Goal: Task Accomplishment & Management: Complete application form

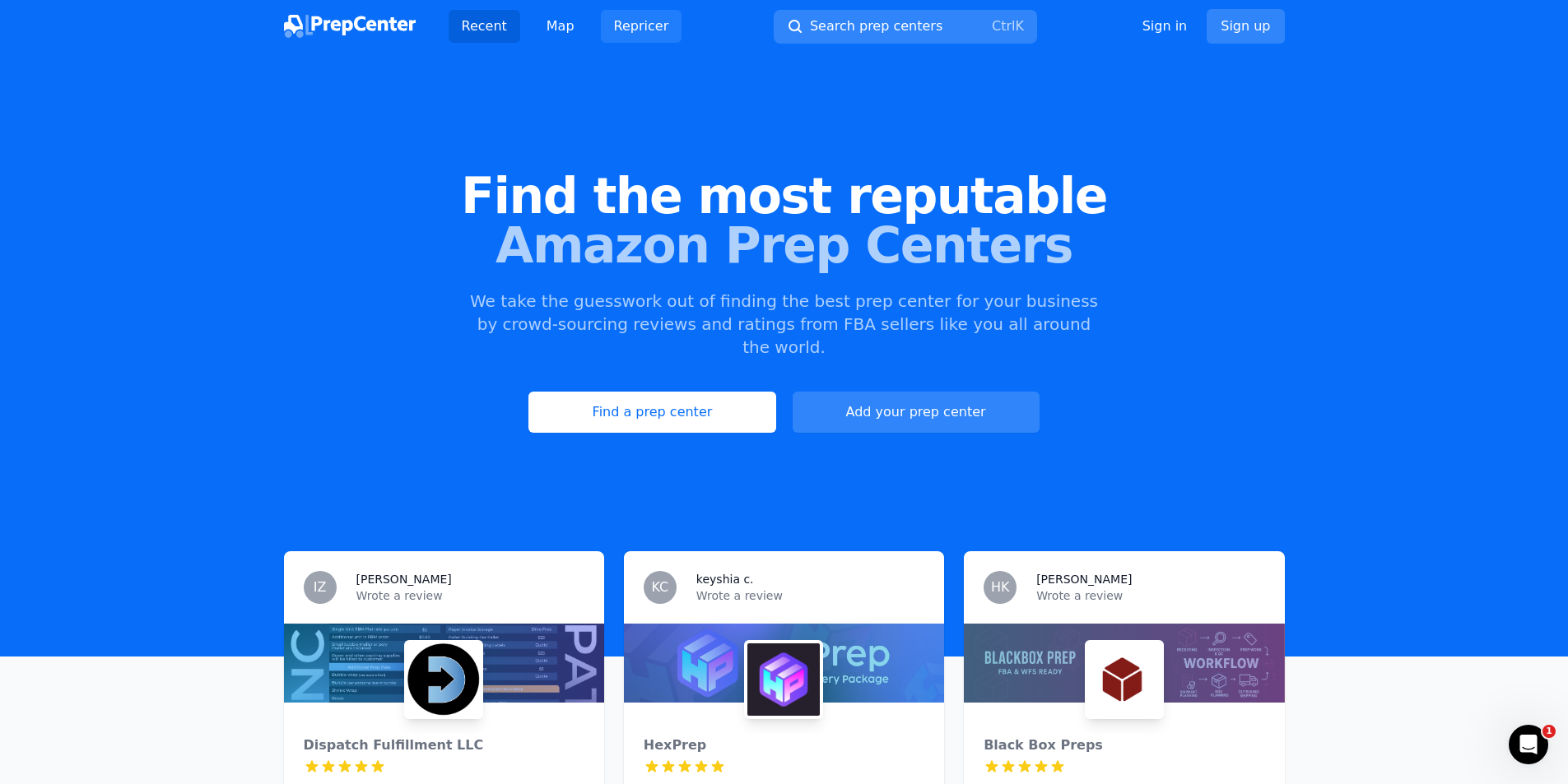
click at [649, 24] on link "Repricer" at bounding box center [641, 26] width 81 height 33
click at [372, 25] on img at bounding box center [349, 26] width 132 height 23
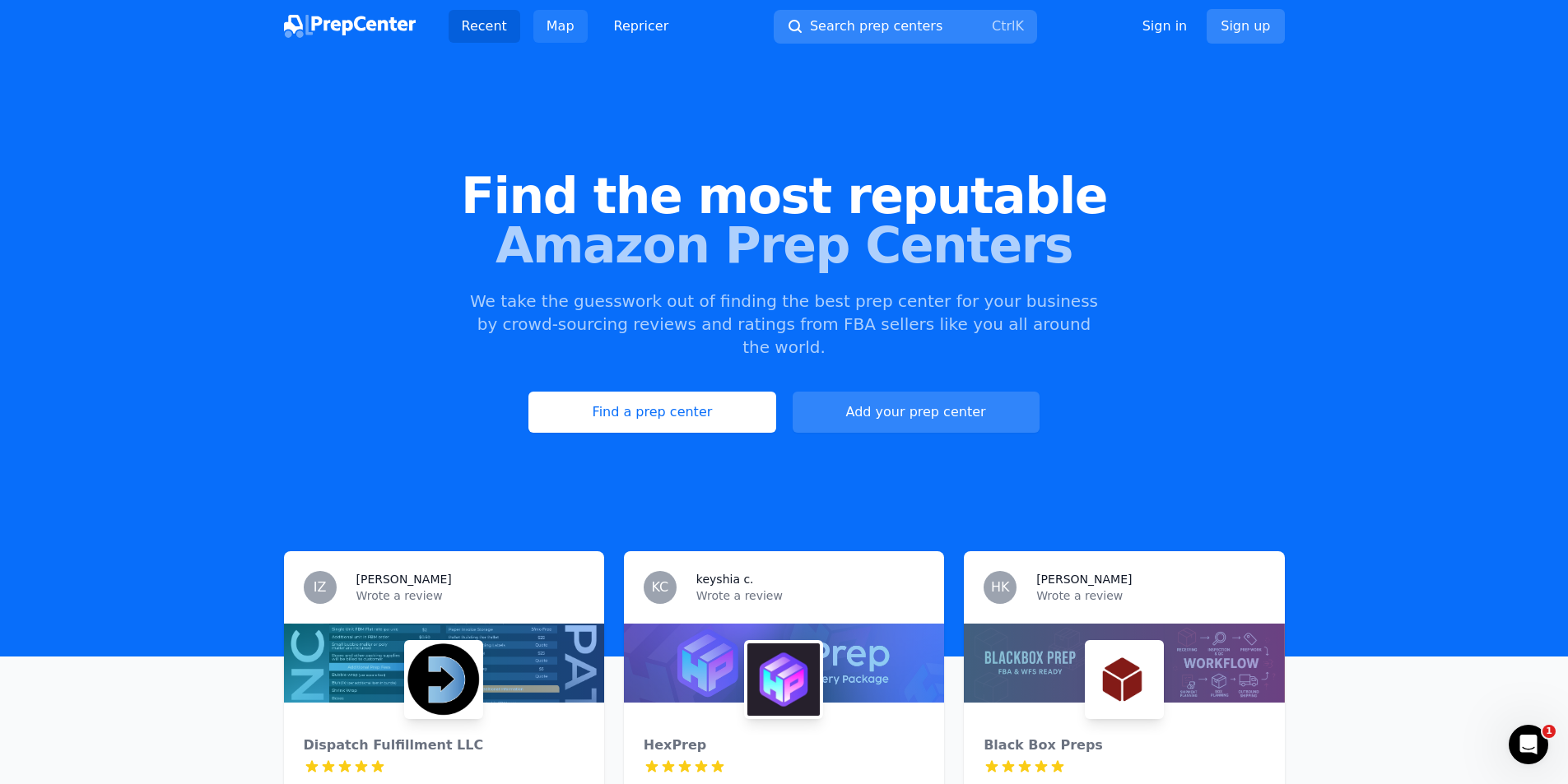
click at [548, 25] on link "Map" at bounding box center [560, 26] width 55 height 33
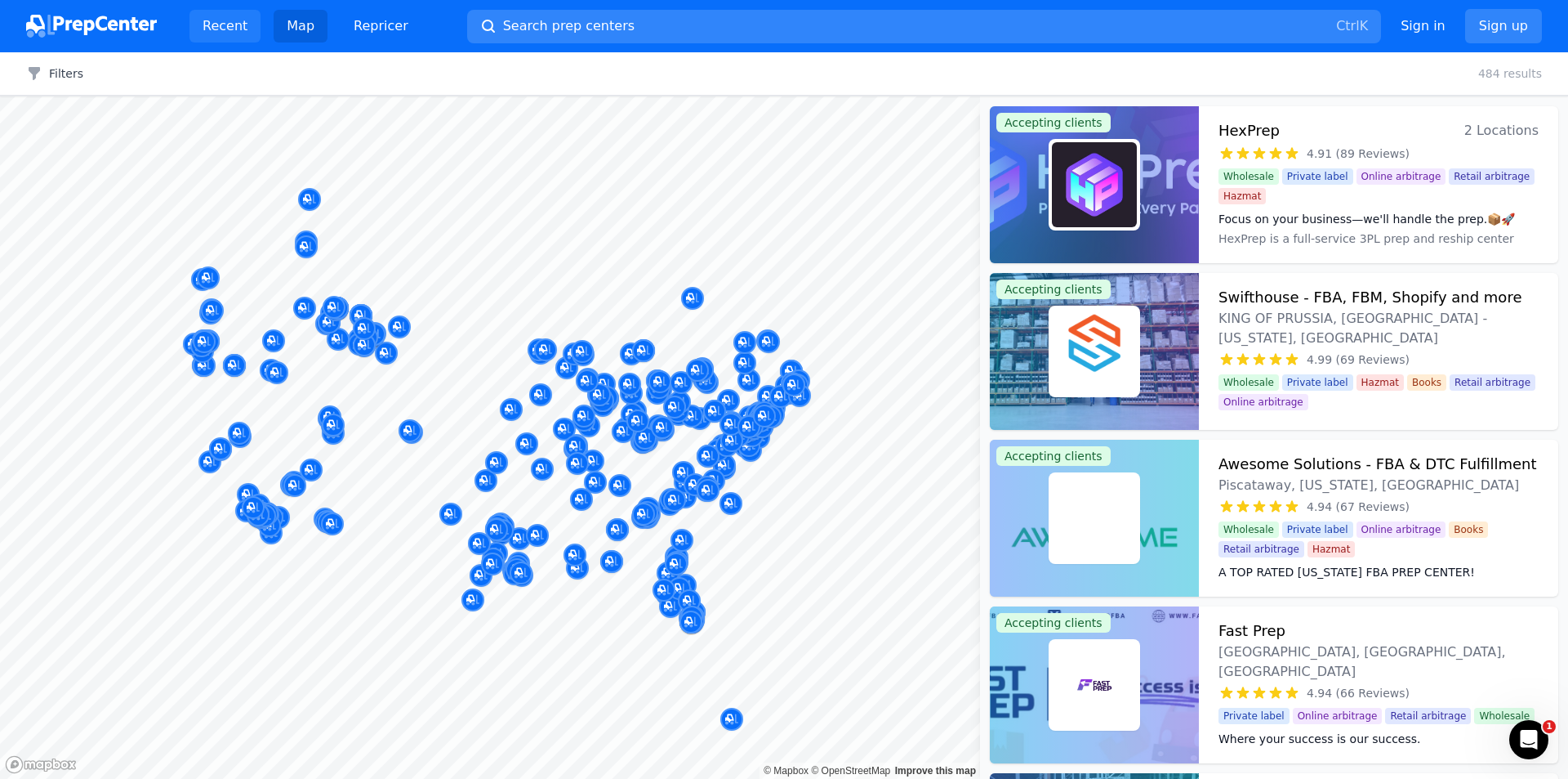
click at [228, 35] on link "Recent" at bounding box center [225, 26] width 71 height 33
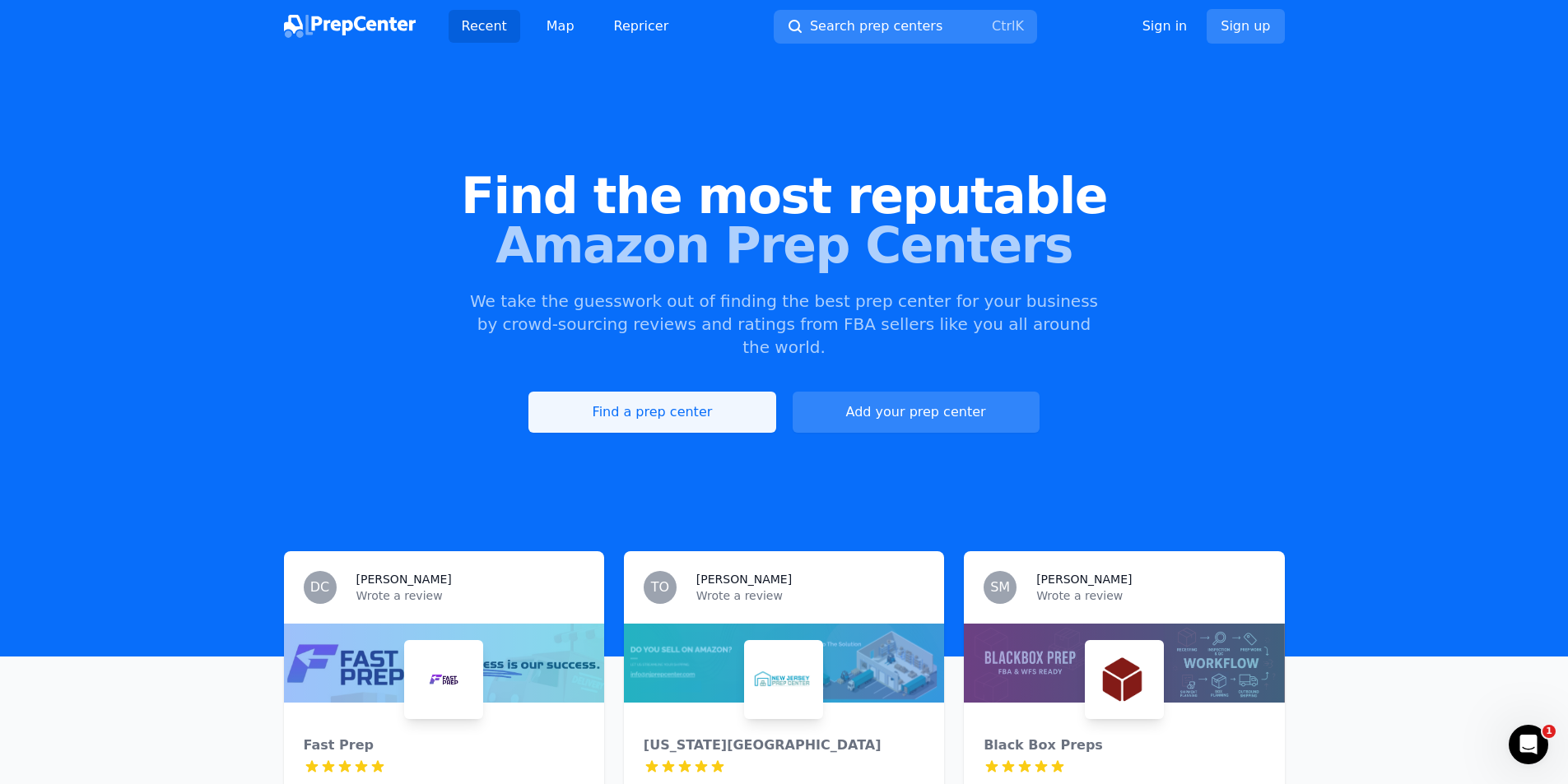
click at [760, 391] on link "Find a prep center" at bounding box center [651, 412] width 247 height 41
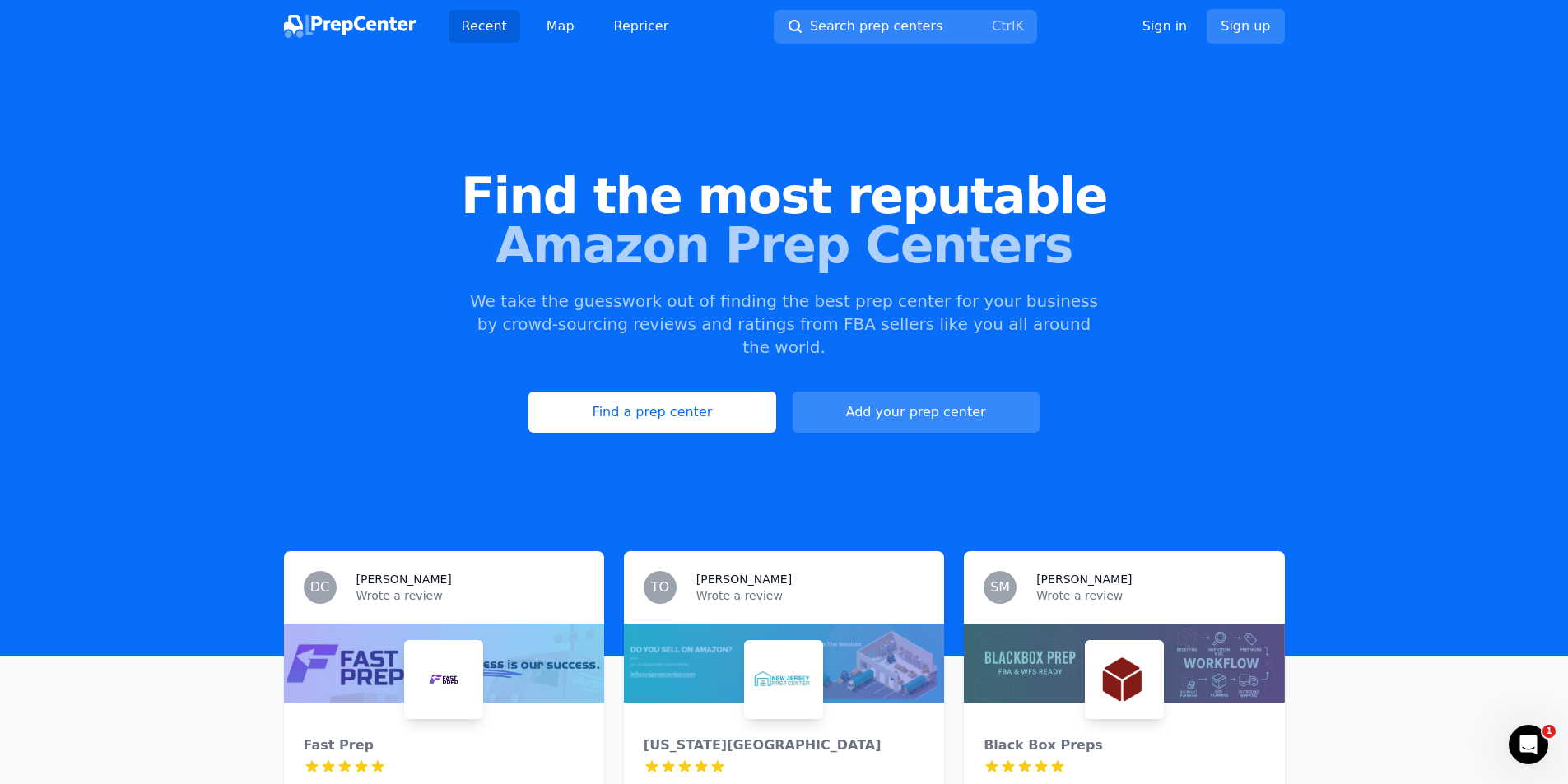
click at [915, 391] on link "Add your prep center" at bounding box center [916, 412] width 247 height 41
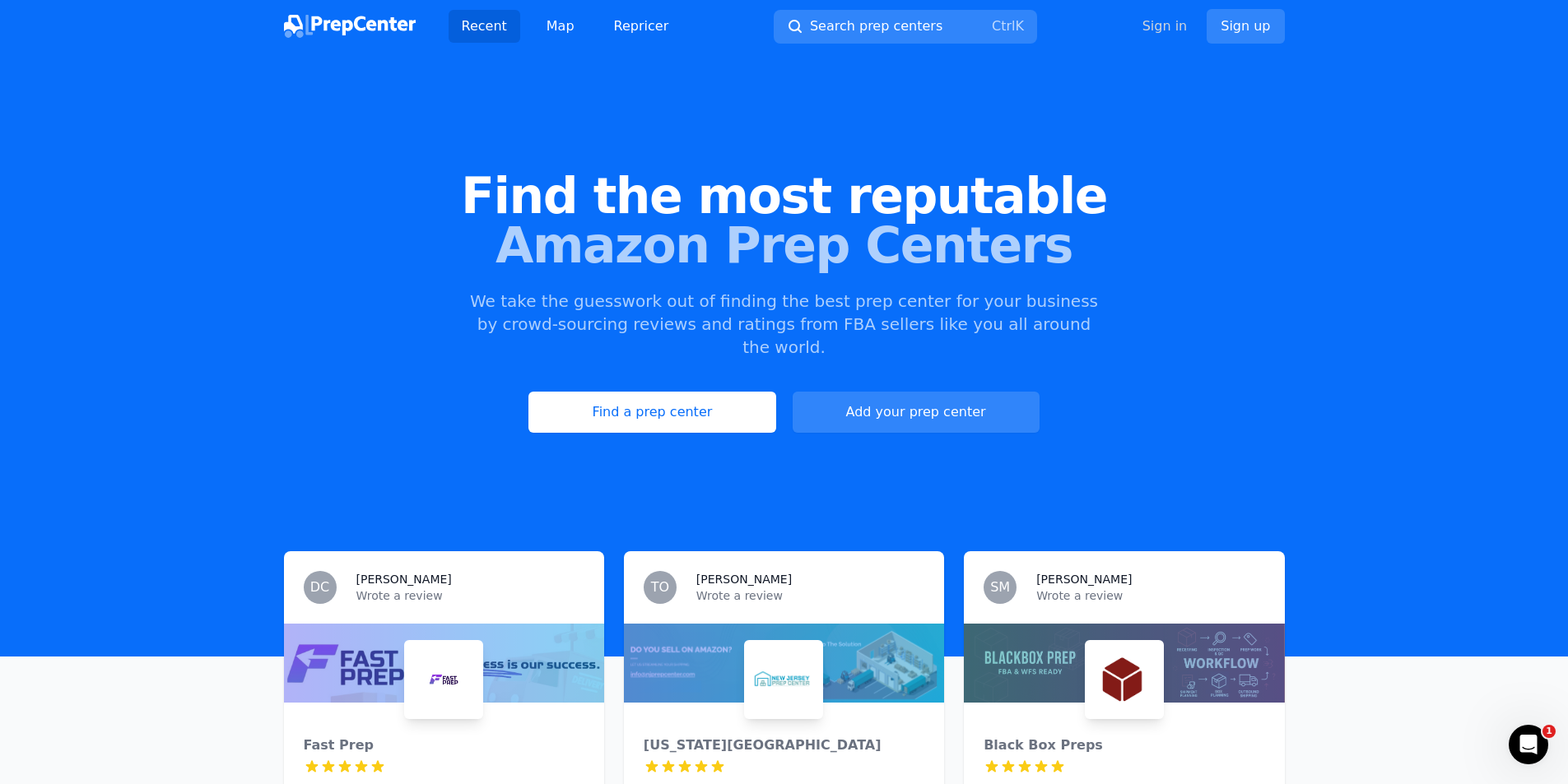
click at [1174, 26] on link "Sign in" at bounding box center [1164, 26] width 46 height 20
click at [1177, 35] on link "Sign in" at bounding box center [1164, 26] width 46 height 20
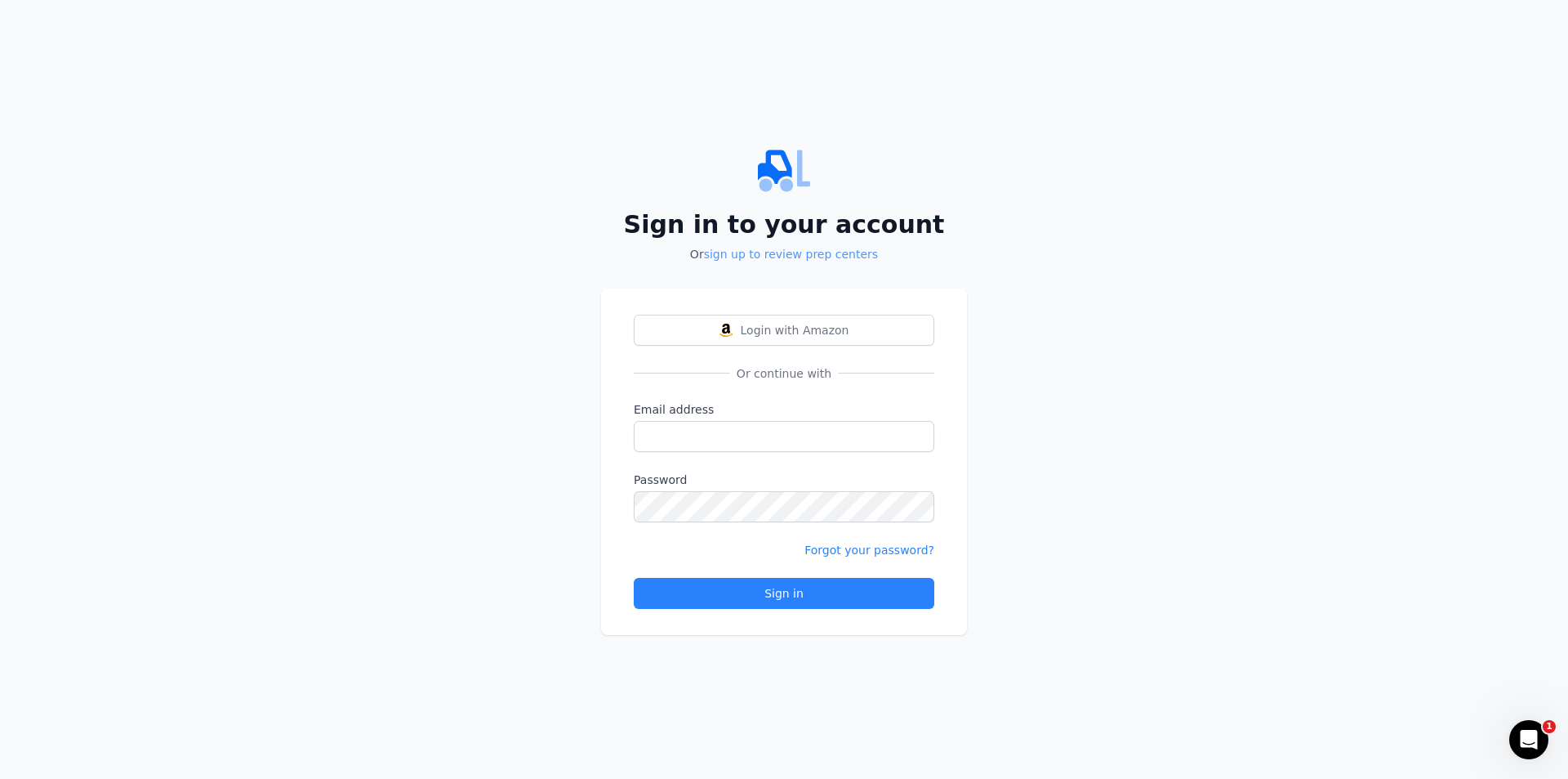
click at [803, 256] on link "sign up to review prep centers" at bounding box center [791, 254] width 174 height 13
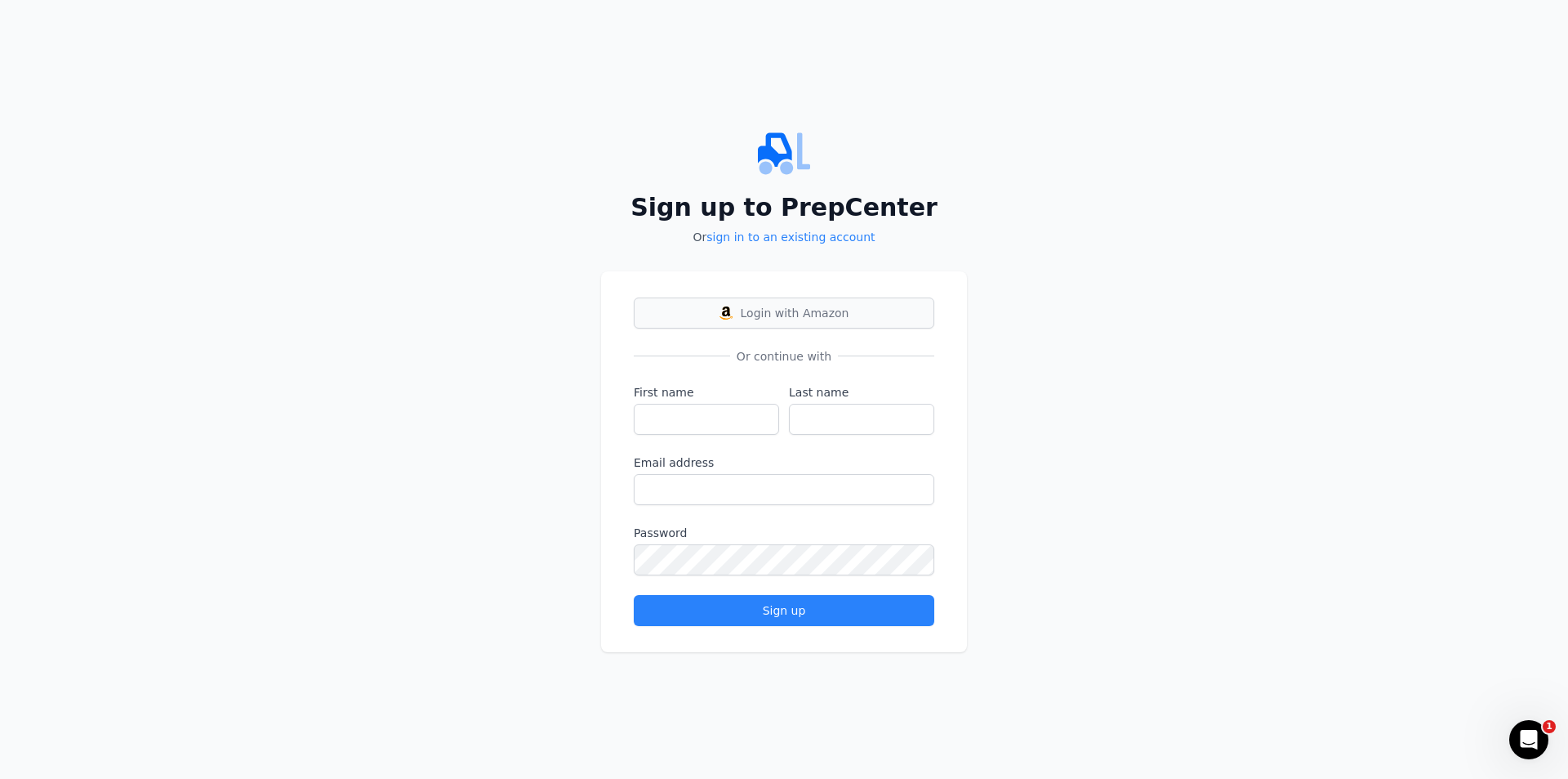
click at [759, 316] on span "Login with Amazon" at bounding box center [795, 313] width 108 height 16
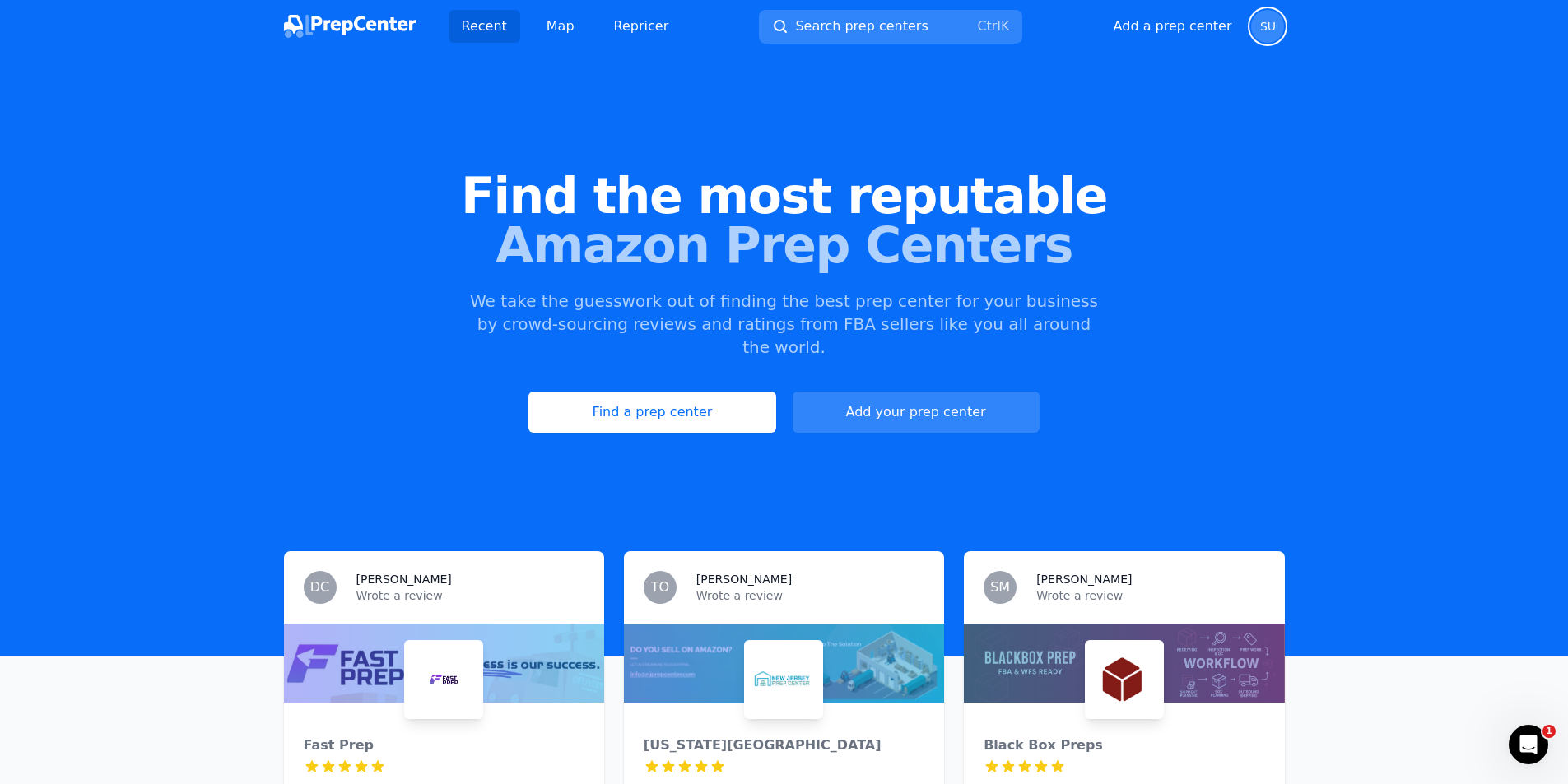
click at [1276, 27] on span "SU" at bounding box center [1268, 26] width 33 height 33
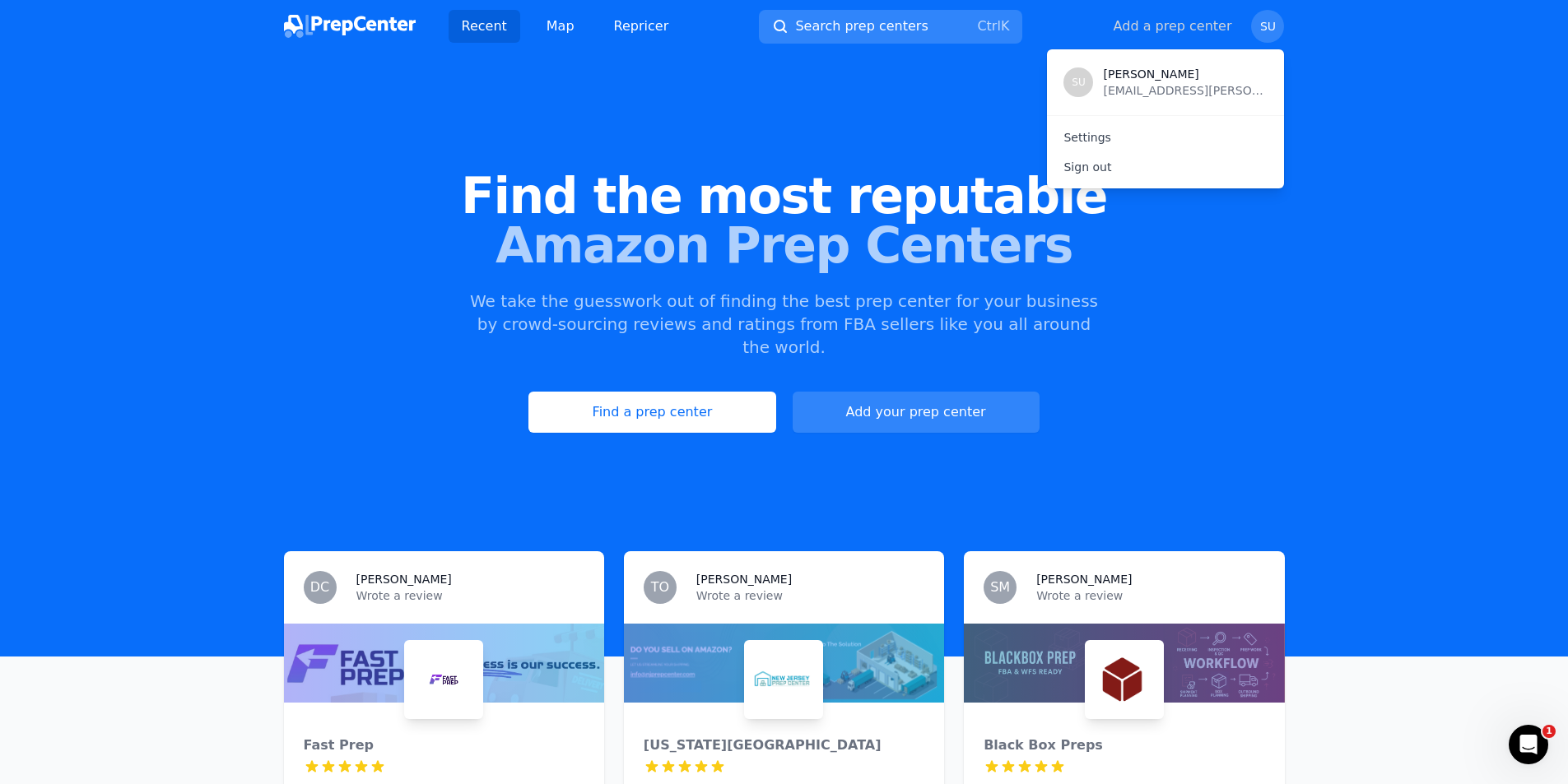
click at [1138, 28] on button "Add a prep center" at bounding box center [1172, 26] width 118 height 20
select select "US"
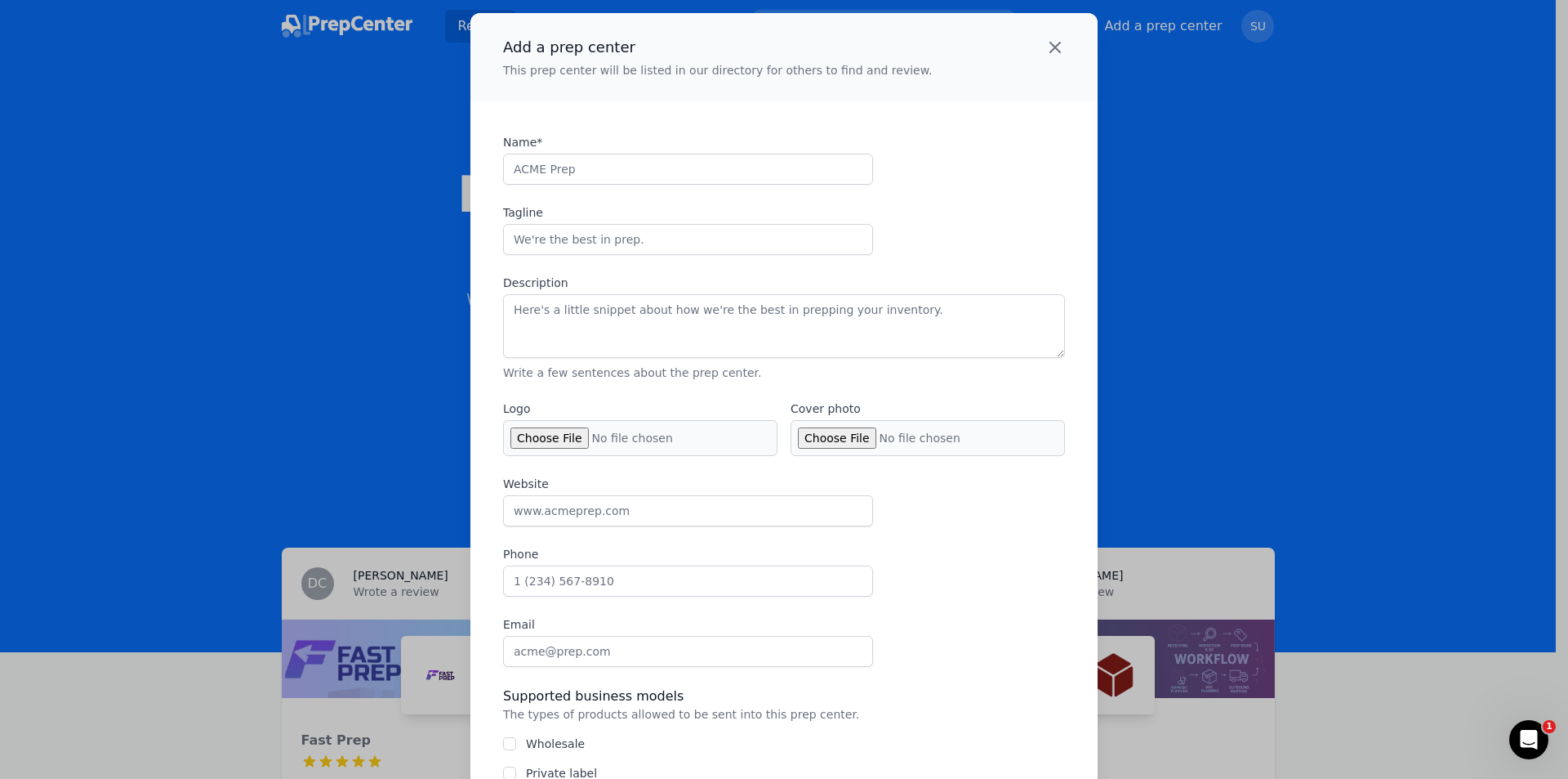
click at [1046, 51] on icon "button" at bounding box center [1055, 48] width 20 height 20
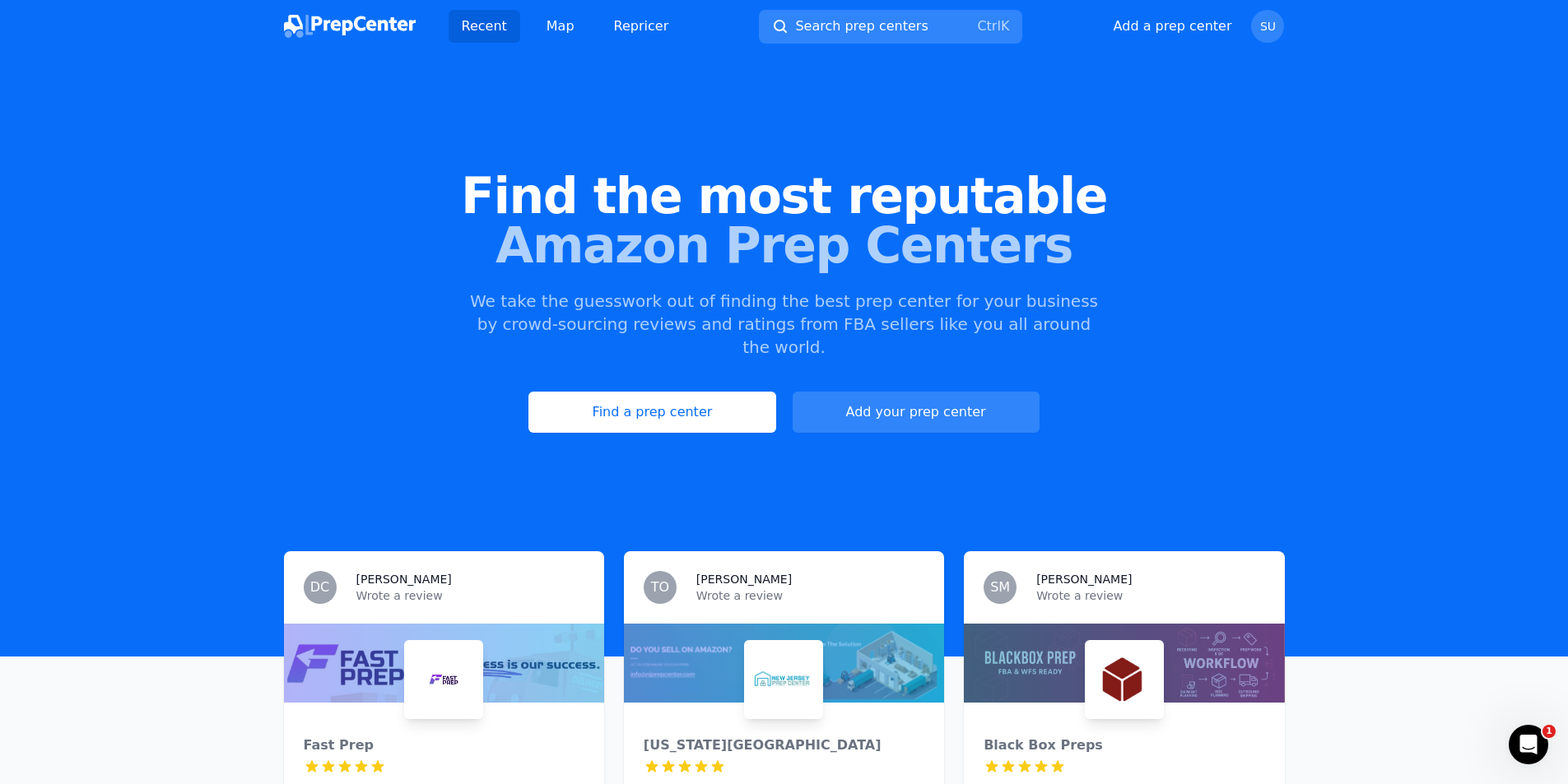
click at [375, 22] on img at bounding box center [349, 26] width 132 height 23
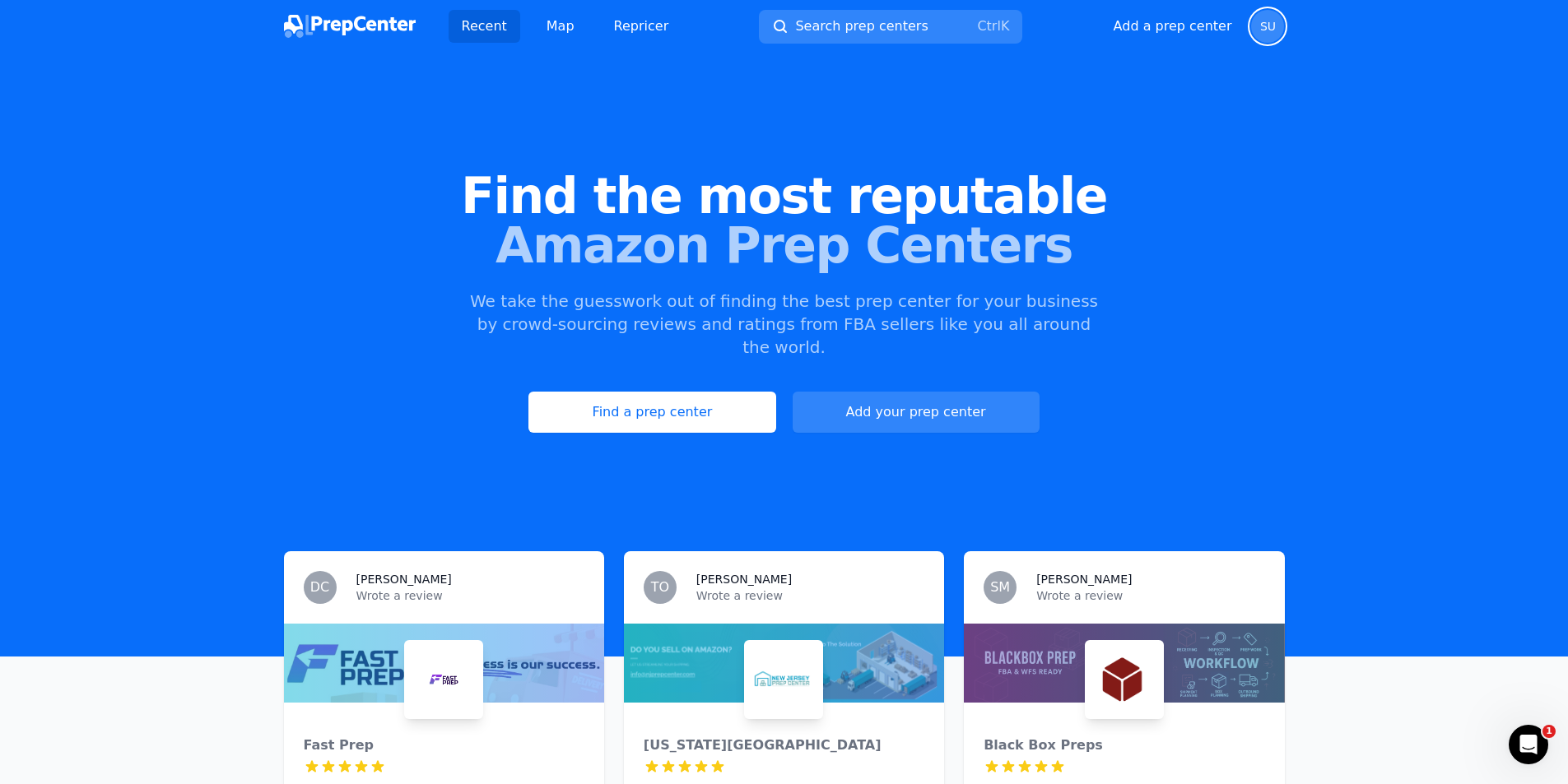
click at [1258, 26] on span "SU" at bounding box center [1268, 26] width 33 height 33
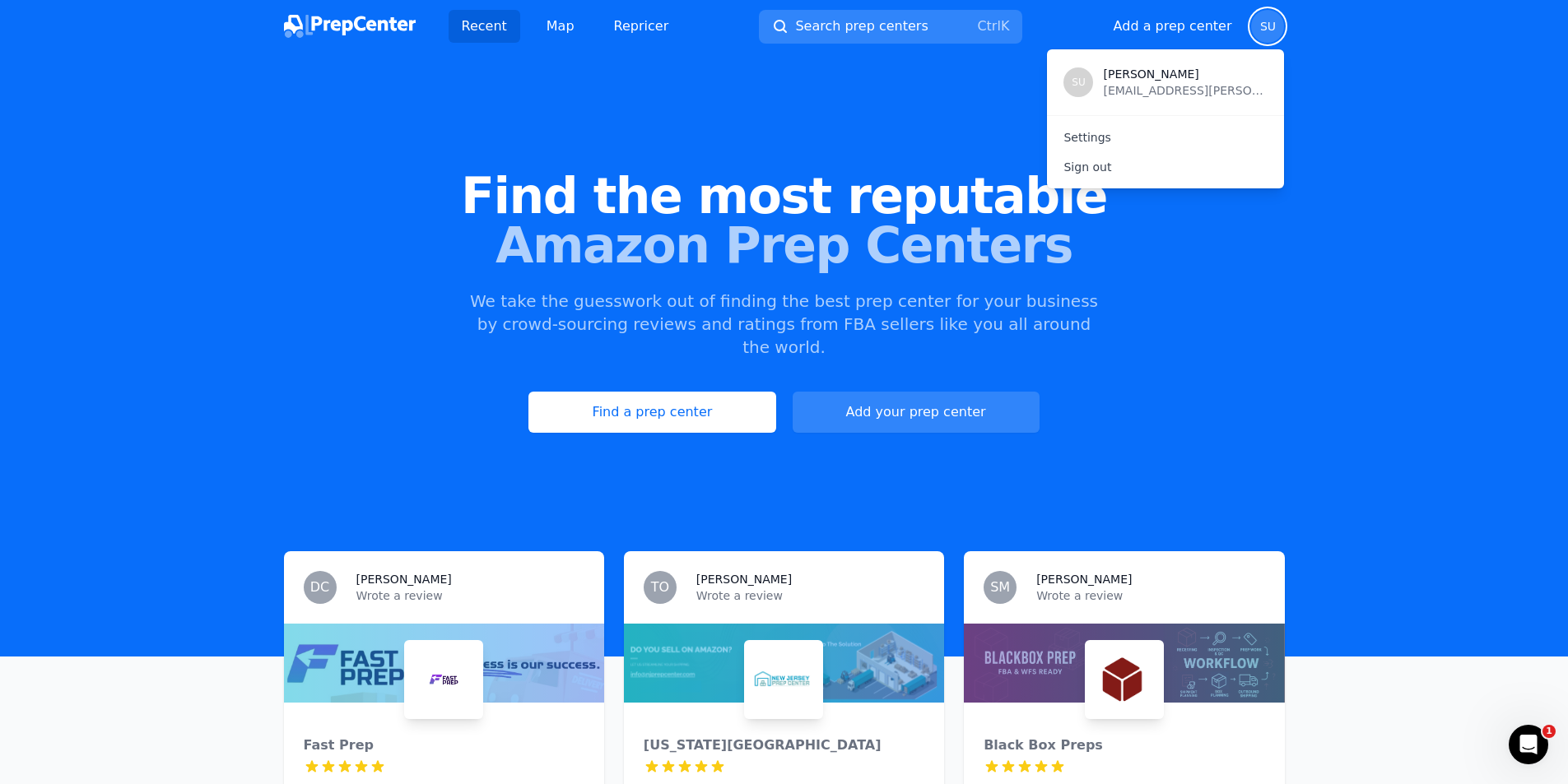
click at [963, 171] on span "Find the most reputable" at bounding box center [784, 196] width 1515 height 50
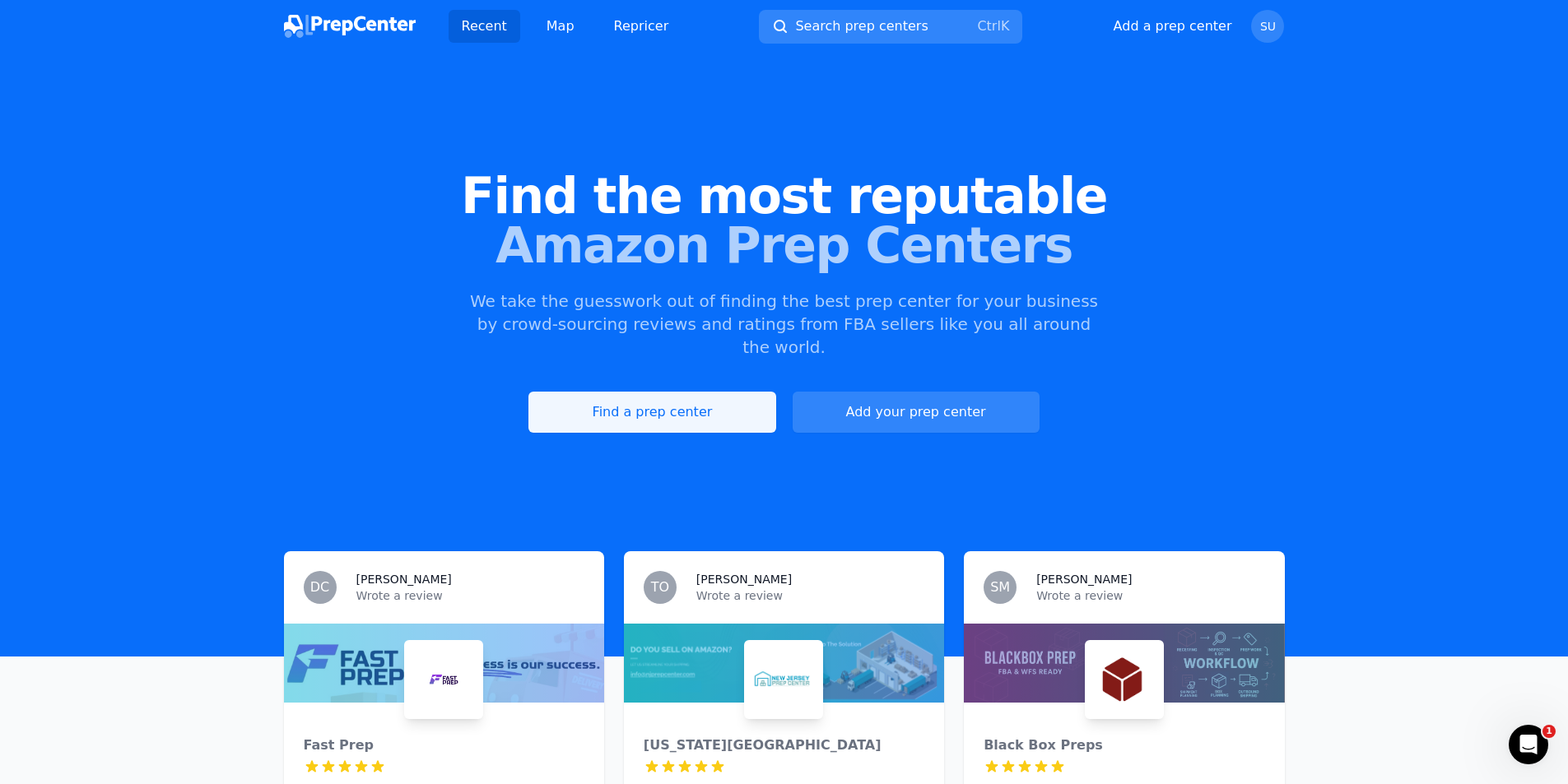
click at [628, 394] on link "Find a prep center" at bounding box center [651, 412] width 247 height 41
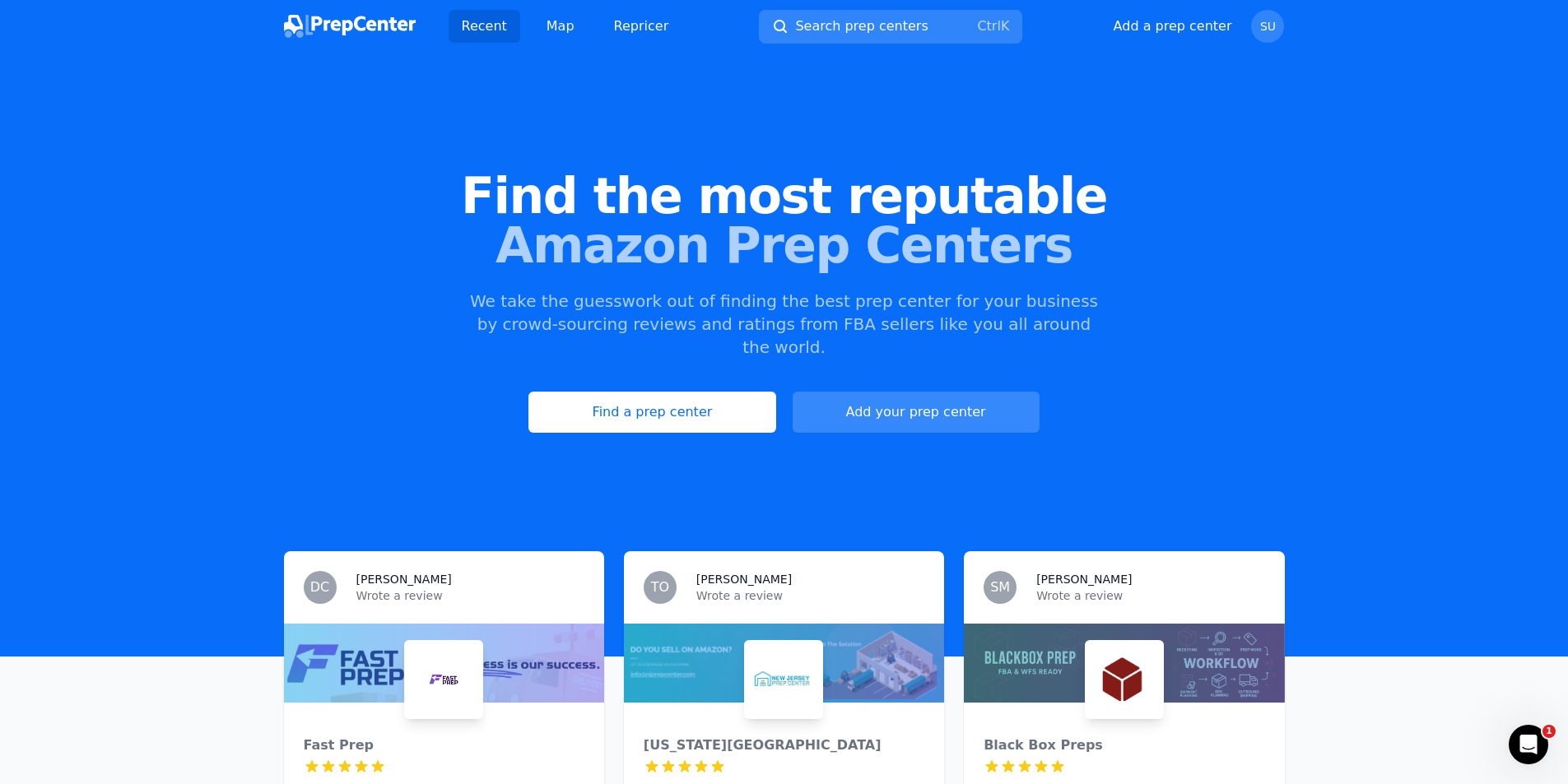
click at [856, 399] on button "Add your prep center" at bounding box center [916, 412] width 247 height 41
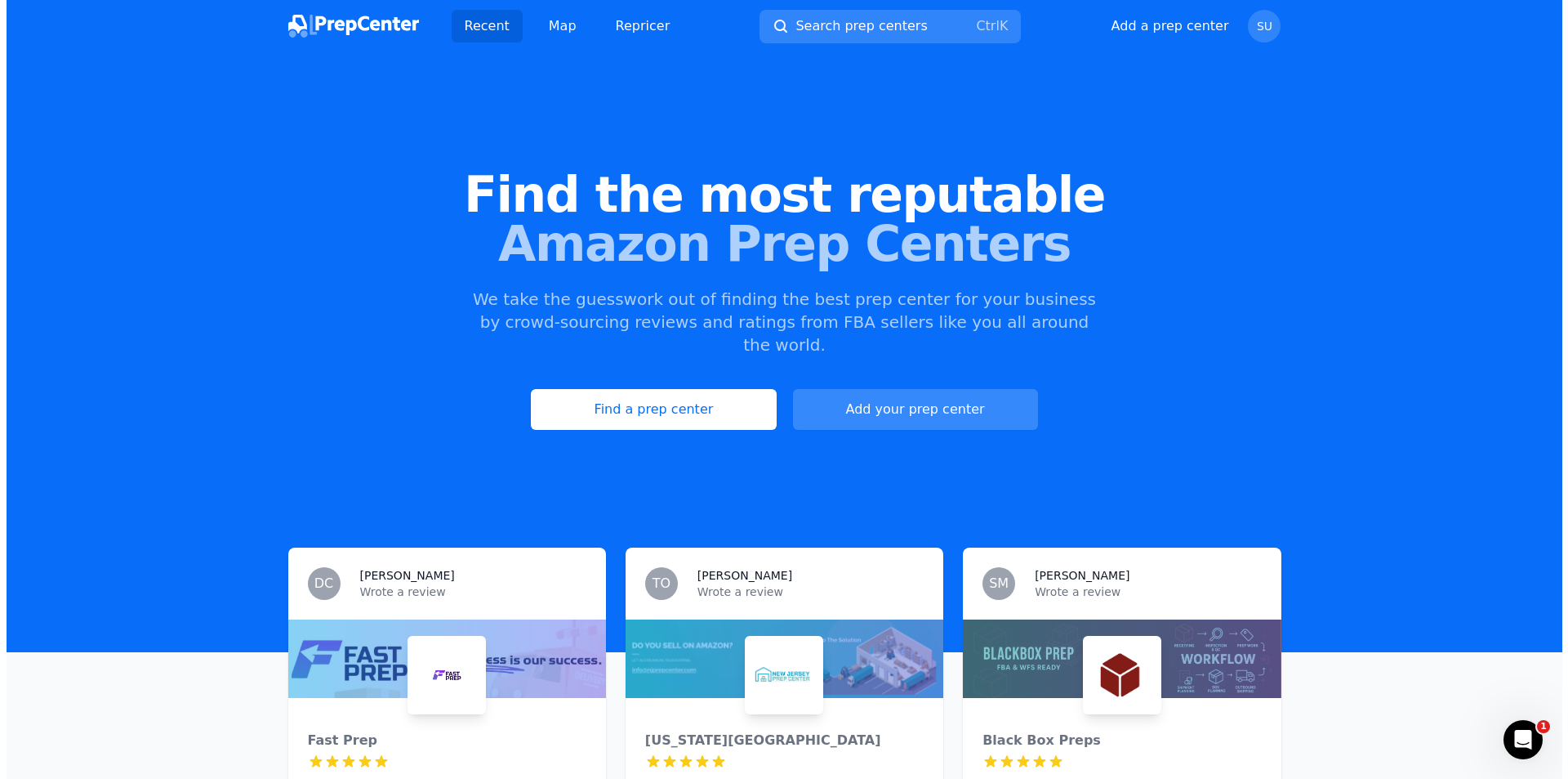
select select "US"
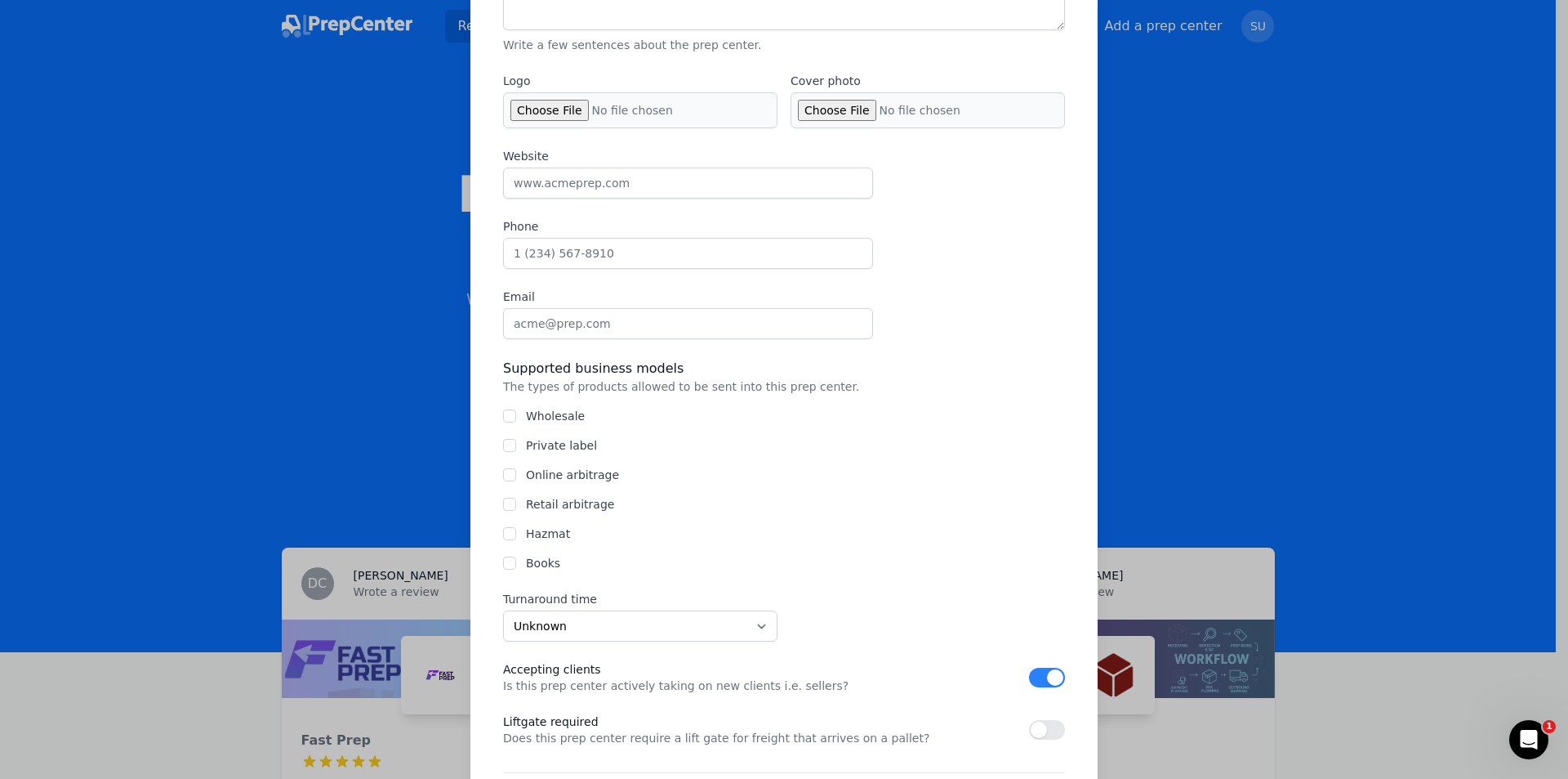
scroll to position [408, 0]
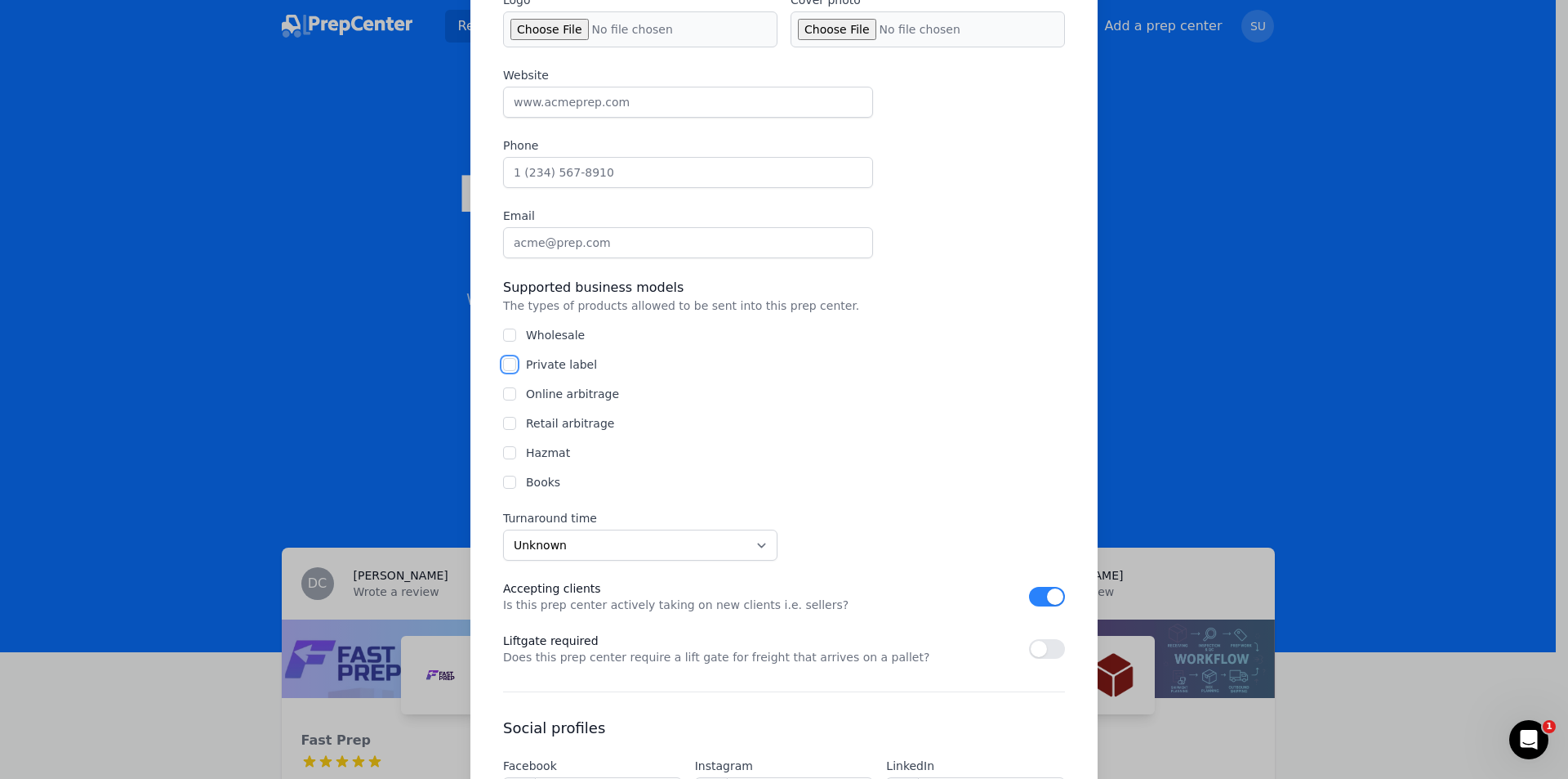
click at [505, 365] on input "Private label" at bounding box center [510, 365] width 13 height 13
checkbox input "false"
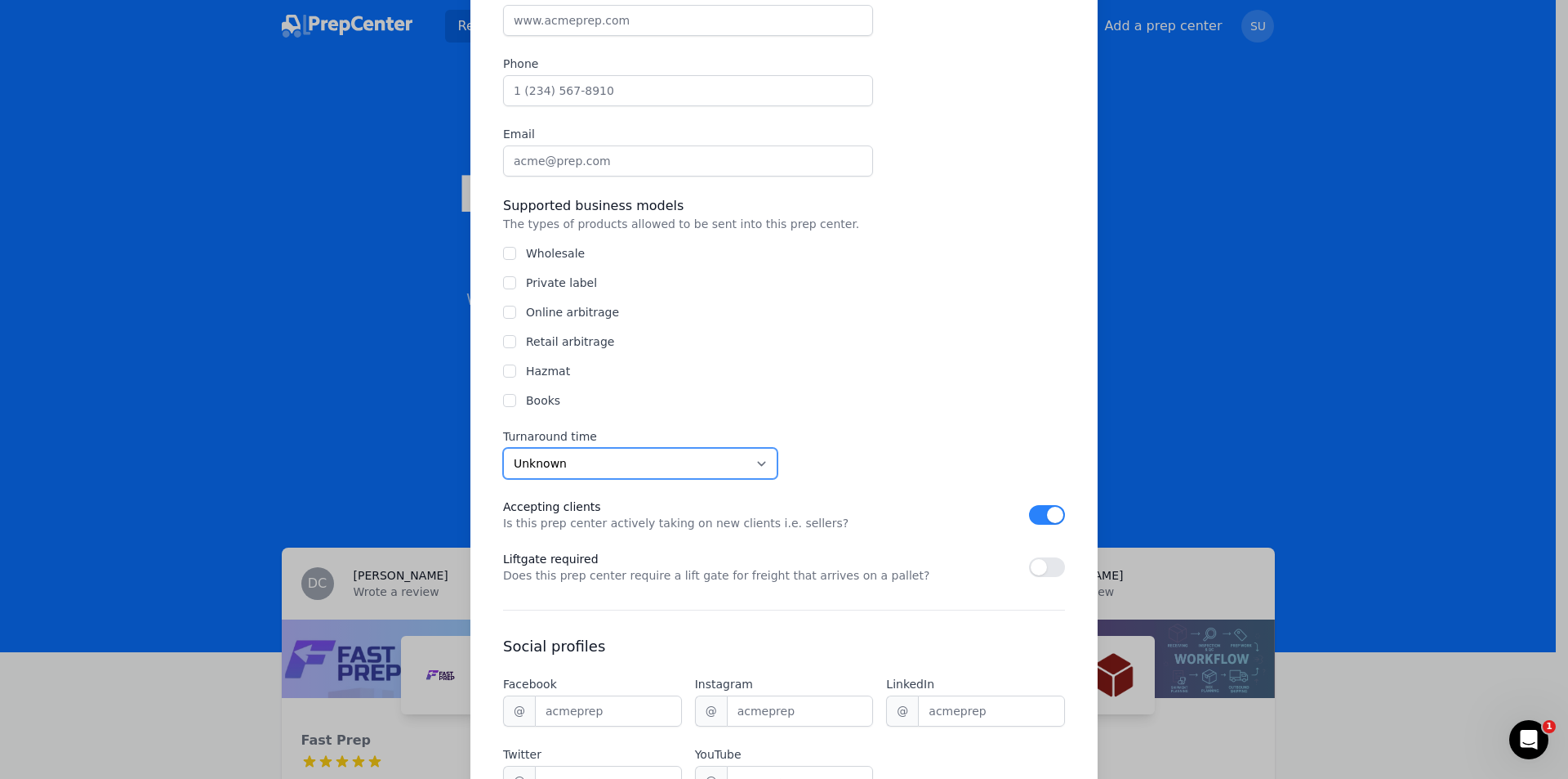
click at [564, 456] on select "Unknown Within 24 hours 24 to 48 hours 48 to 72 hours Over 72 hours" at bounding box center [641, 463] width 274 height 31
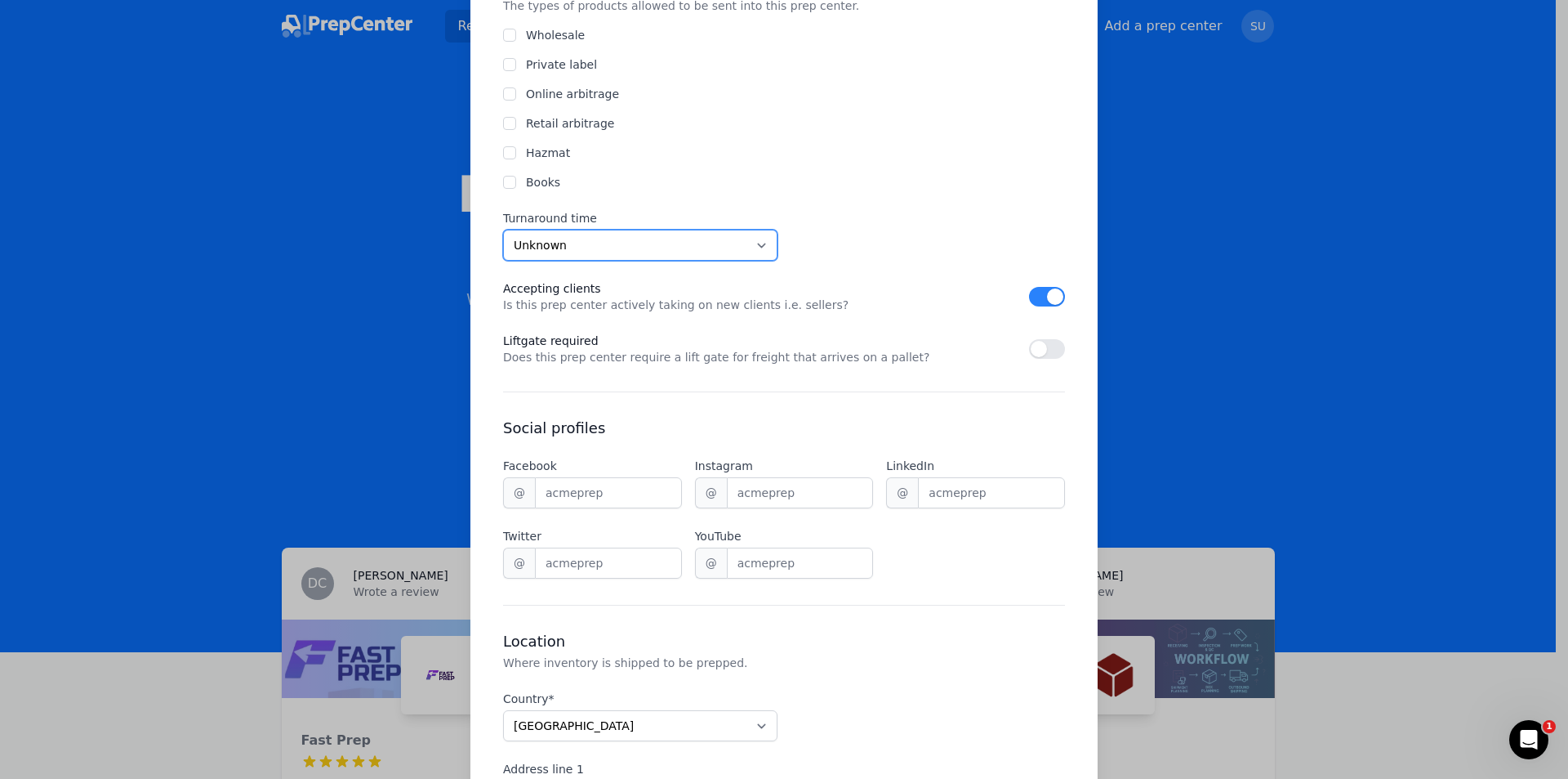
scroll to position [735, 0]
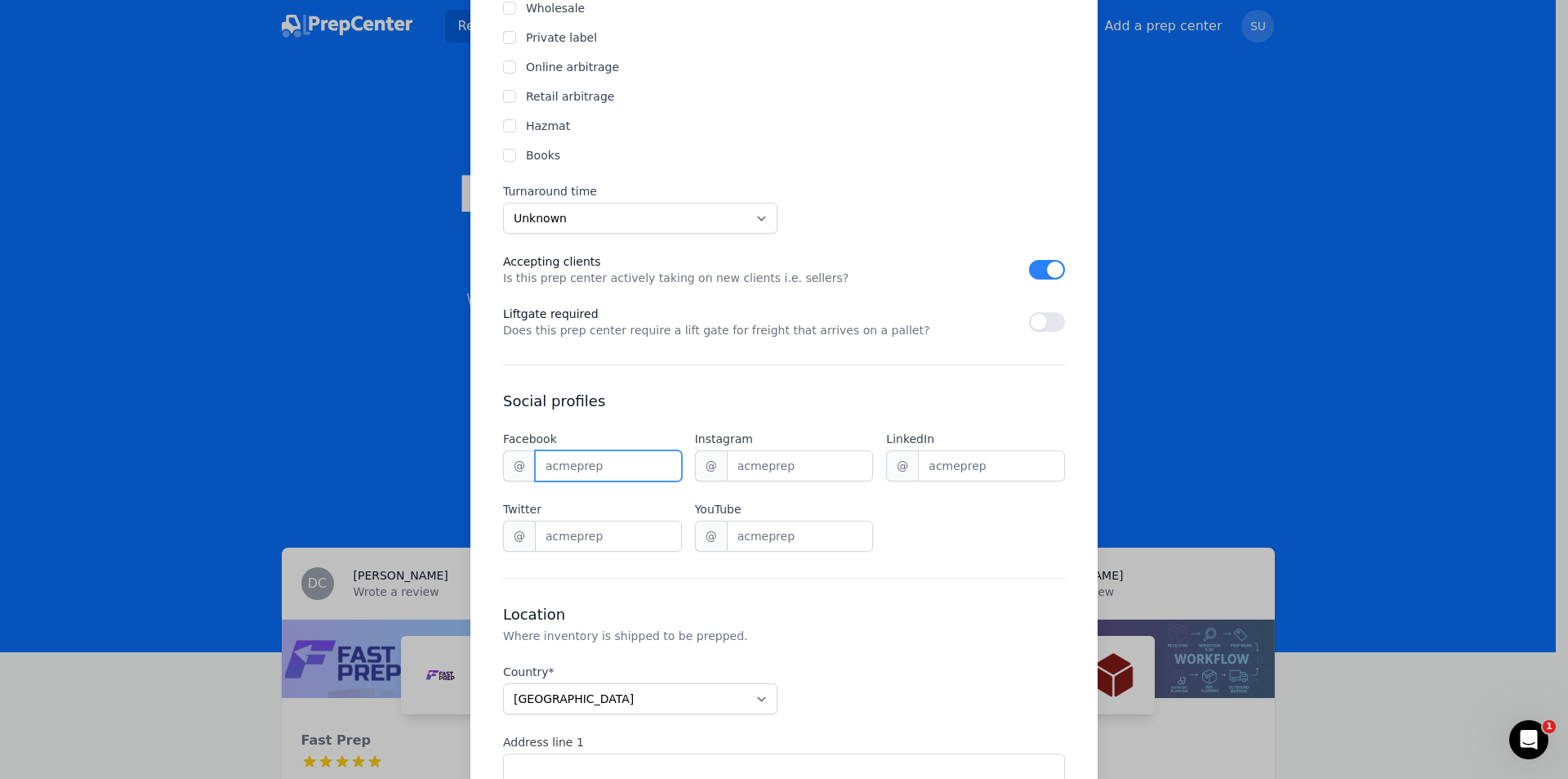
click at [592, 470] on input "Facebook" at bounding box center [608, 466] width 147 height 31
click at [807, 468] on input "Instagram" at bounding box center [800, 466] width 147 height 31
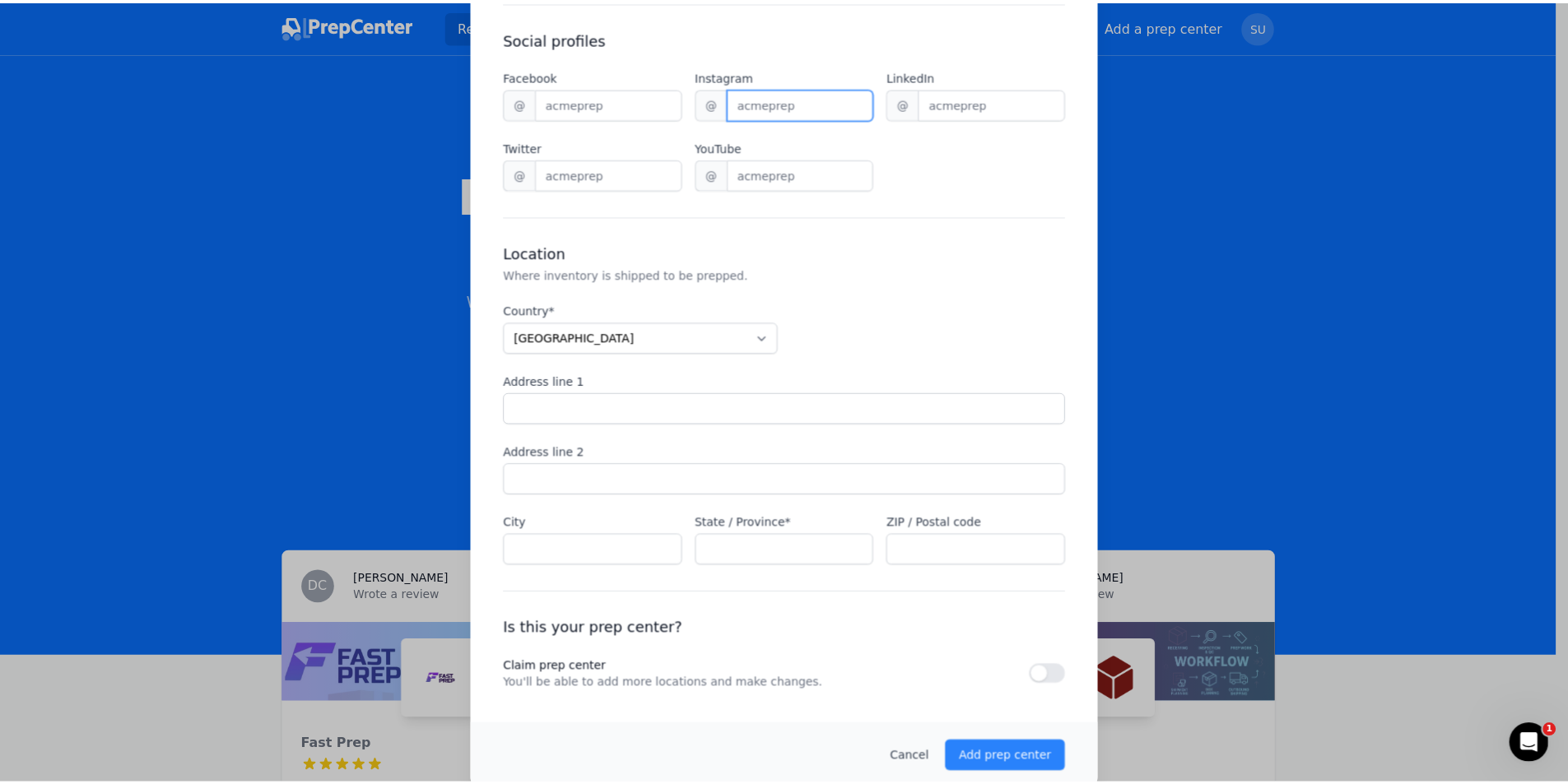
scroll to position [1125, 0]
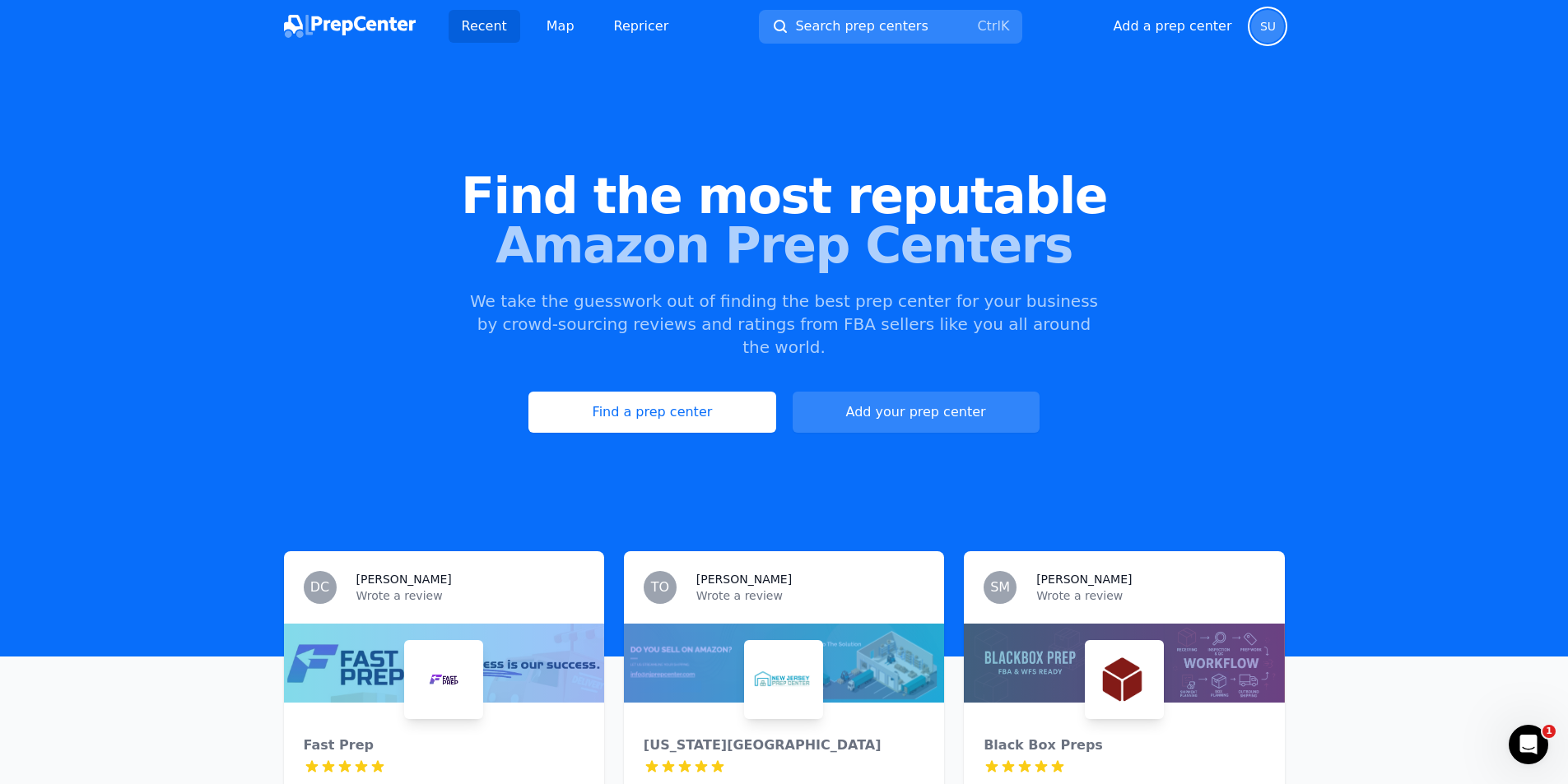
click at [1269, 23] on span "SU" at bounding box center [1268, 26] width 16 height 12
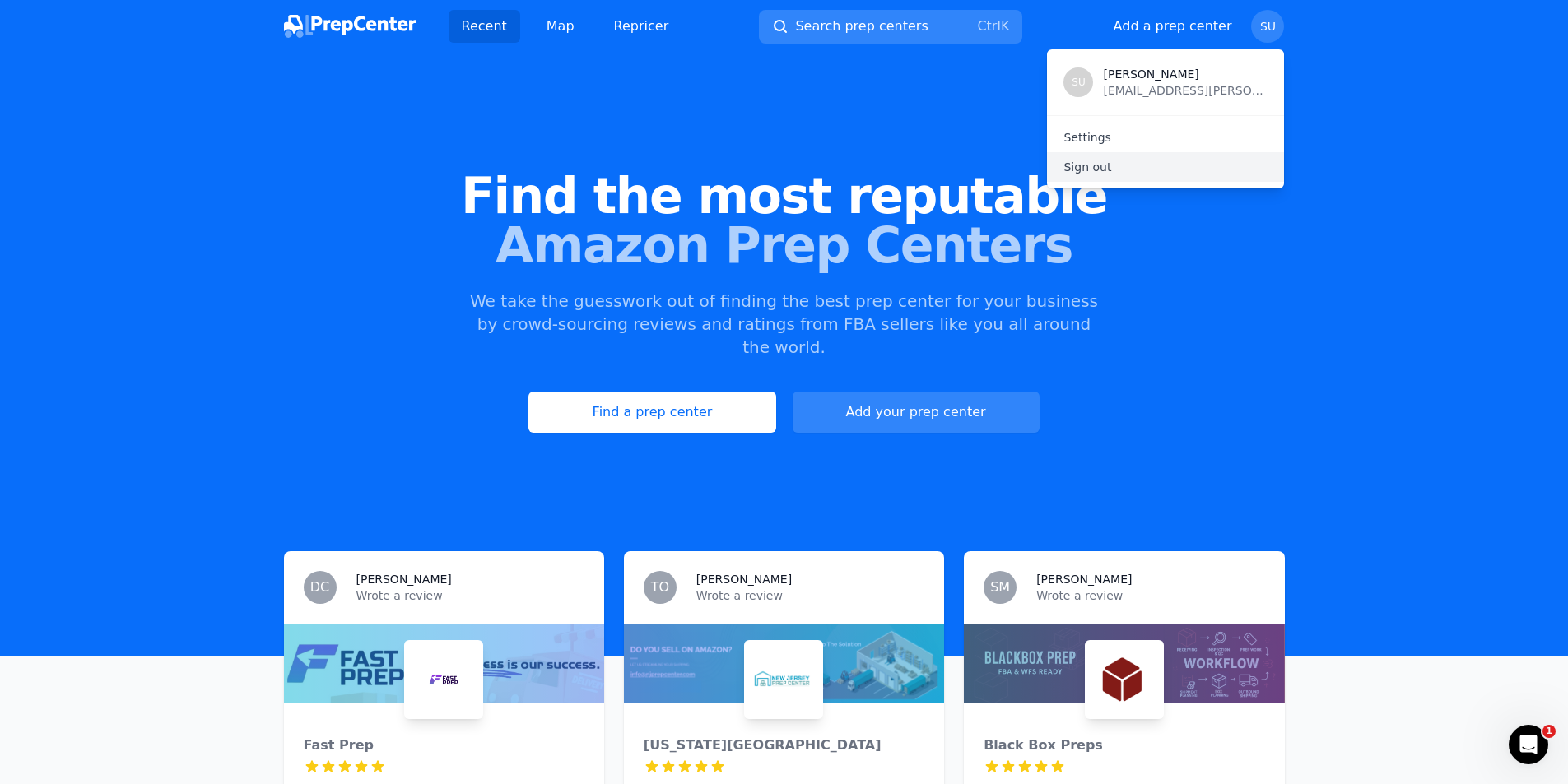
click at [1137, 173] on p "Sign out" at bounding box center [1165, 167] width 204 height 17
